Goal: Find specific page/section: Find specific page/section

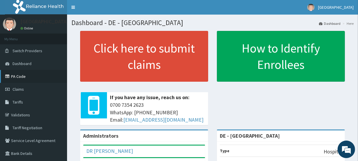
click at [21, 76] on link "PA Code" at bounding box center [33, 76] width 67 height 13
click at [14, 76] on link "PA Code" at bounding box center [33, 76] width 67 height 13
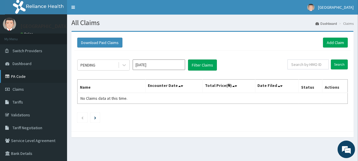
click at [15, 74] on link "PA Code" at bounding box center [33, 76] width 67 height 13
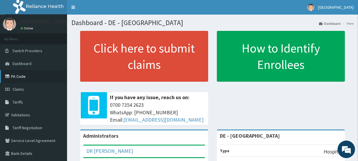
click at [20, 77] on link "PA Code" at bounding box center [33, 76] width 67 height 13
click at [17, 76] on link "PA Code" at bounding box center [33, 76] width 67 height 13
click at [22, 77] on link "PA Code" at bounding box center [33, 76] width 67 height 13
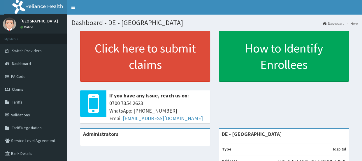
click at [19, 76] on link "PA Code" at bounding box center [33, 76] width 67 height 13
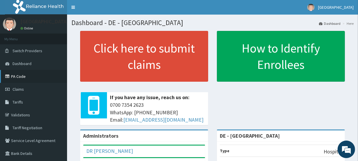
click at [12, 75] on link "PA Code" at bounding box center [33, 76] width 67 height 13
click at [15, 76] on link "PA Code" at bounding box center [33, 76] width 67 height 13
click at [19, 77] on link "PA Code" at bounding box center [33, 76] width 67 height 13
click at [19, 76] on link "PA Code" at bounding box center [33, 76] width 67 height 13
click at [24, 75] on link "PA Code" at bounding box center [33, 76] width 67 height 13
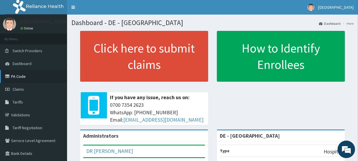
click at [20, 76] on link "PA Code" at bounding box center [33, 76] width 67 height 13
click at [17, 75] on link "PA Code" at bounding box center [33, 76] width 67 height 13
click at [22, 64] on span "Dashboard" at bounding box center [22, 63] width 19 height 5
click at [15, 75] on link "PA Code" at bounding box center [33, 76] width 67 height 13
drag, startPoint x: 14, startPoint y: 77, endPoint x: 14, endPoint y: 71, distance: 6.4
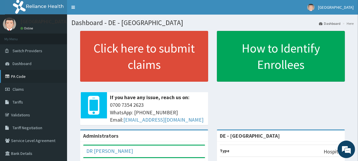
click at [14, 77] on link "PA Code" at bounding box center [33, 76] width 67 height 13
